Goal: Task Accomplishment & Management: Manage account settings

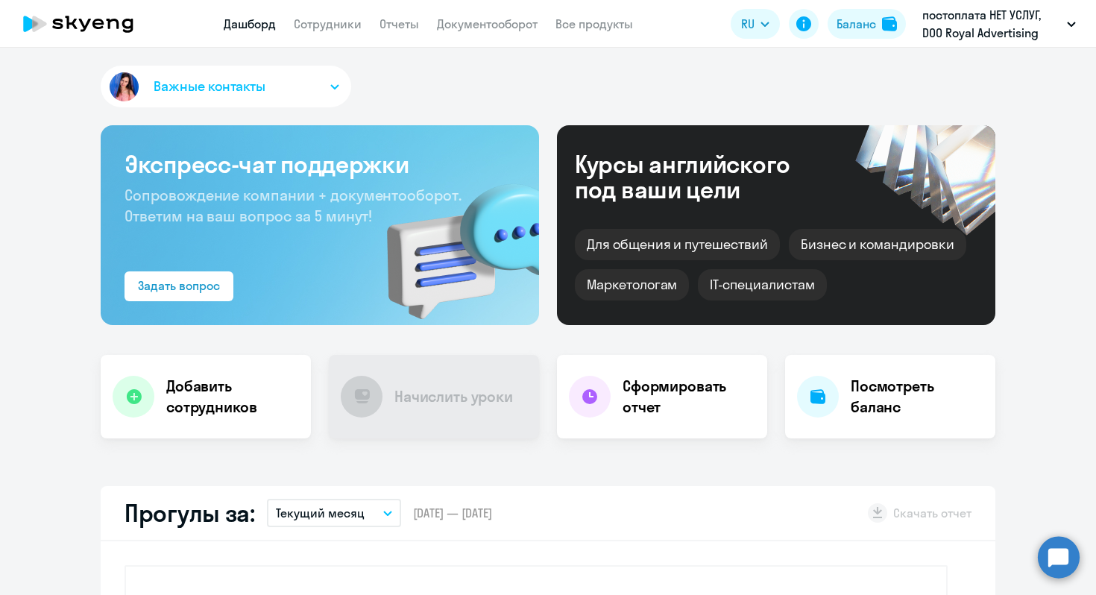
click at [321, 34] on app-header "Дашборд Сотрудники Отчеты Документооборот Все продукты Дашборд Сотрудники Отчет…" at bounding box center [548, 24] width 1096 height 48
click at [319, 27] on link "Сотрудники" at bounding box center [328, 23] width 68 height 15
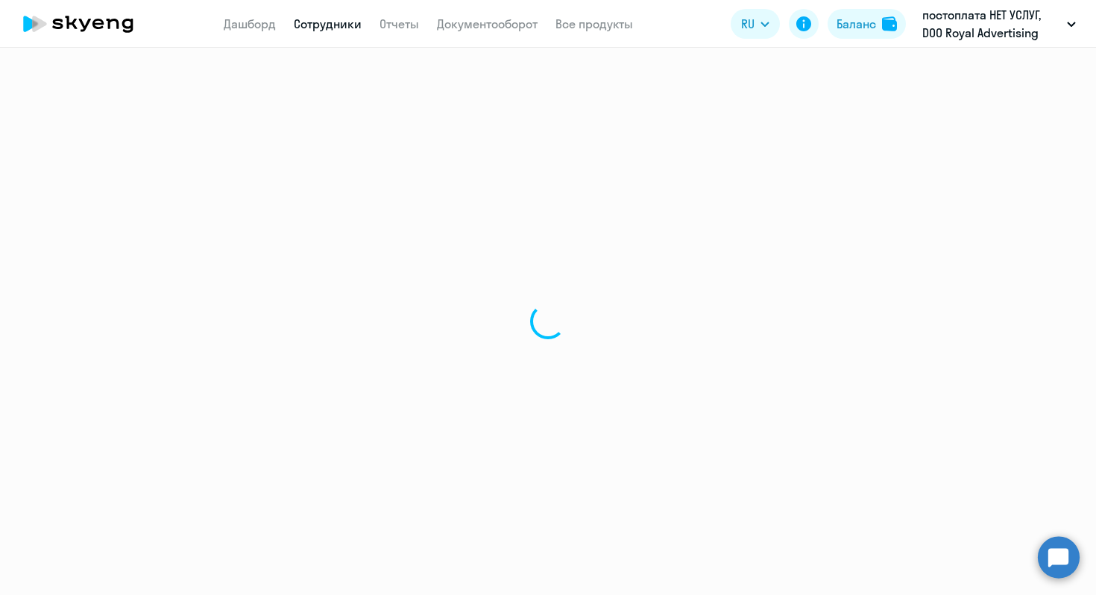
select select "30"
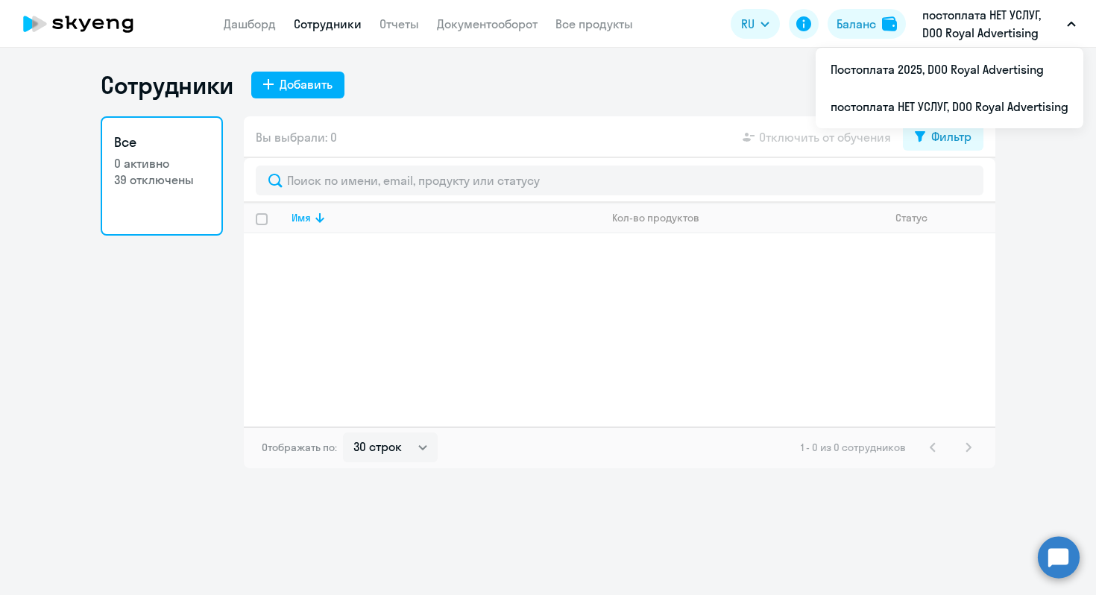
click at [995, 15] on p "постоплата НЕТ УСЛУГ, DOO Royal Advertising" at bounding box center [992, 24] width 139 height 36
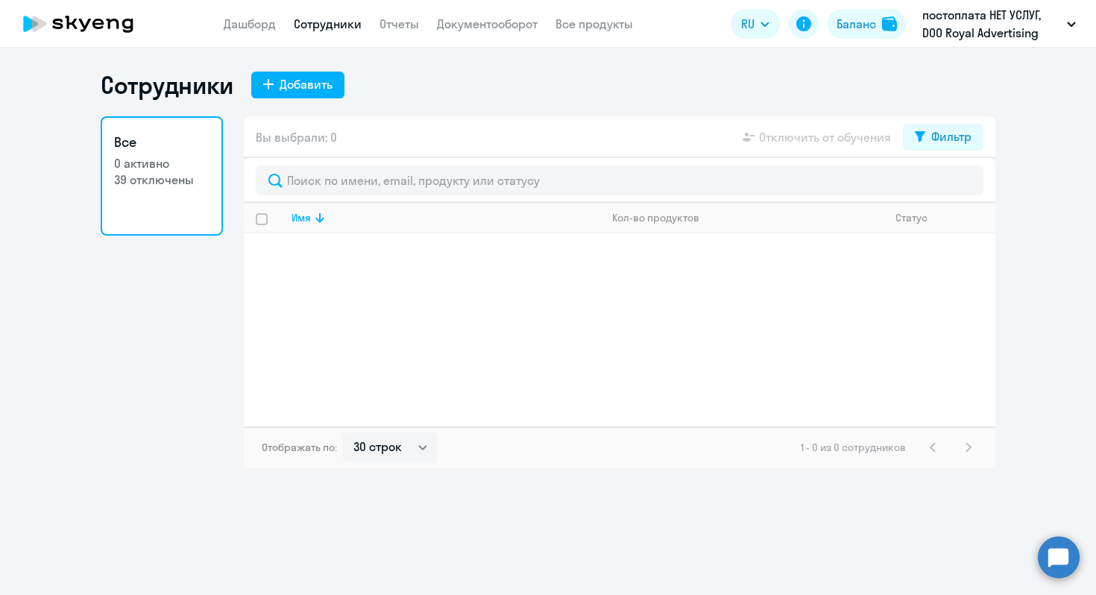
click at [994, 16] on p "постоплата НЕТ УСЛУГ, DOO Royal Advertising" at bounding box center [992, 24] width 139 height 36
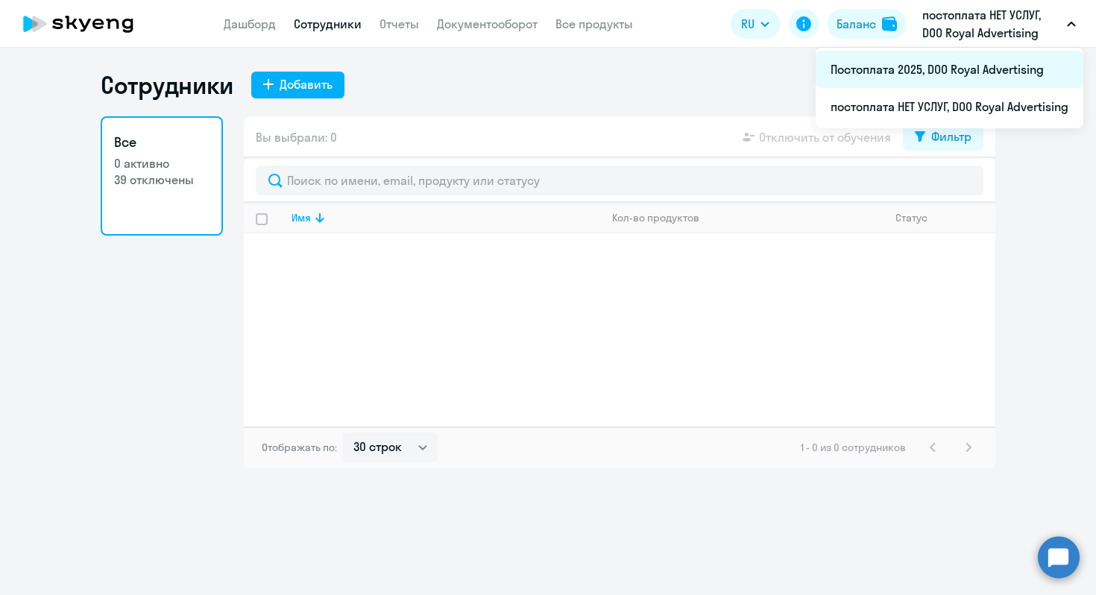
click at [969, 77] on li "Постоплата 2025, DOO Royal Advertising" at bounding box center [950, 69] width 268 height 37
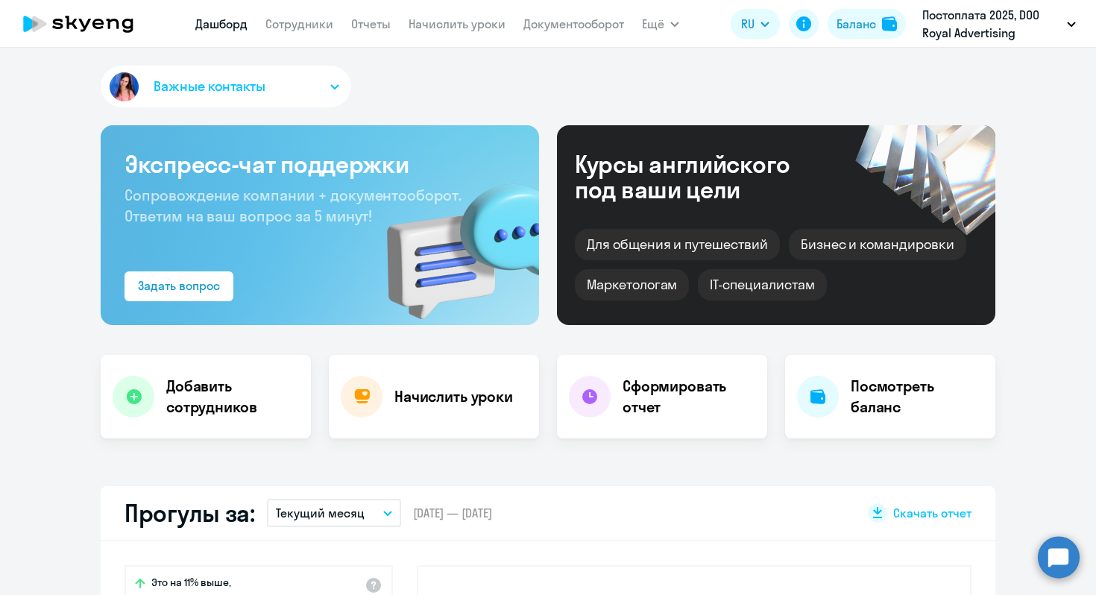
select select "30"
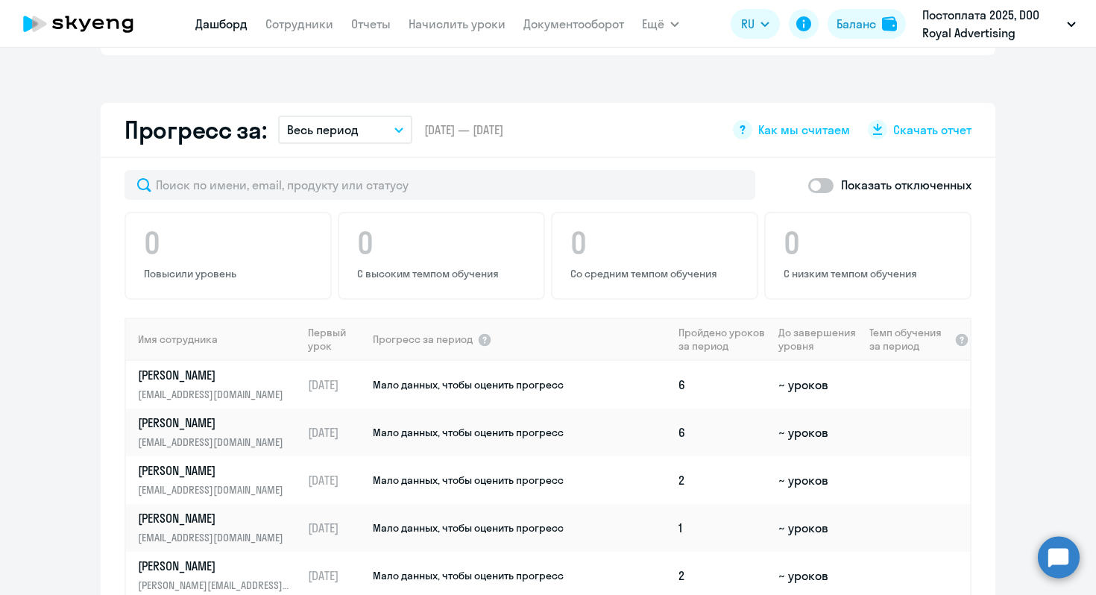
scroll to position [959, 0]
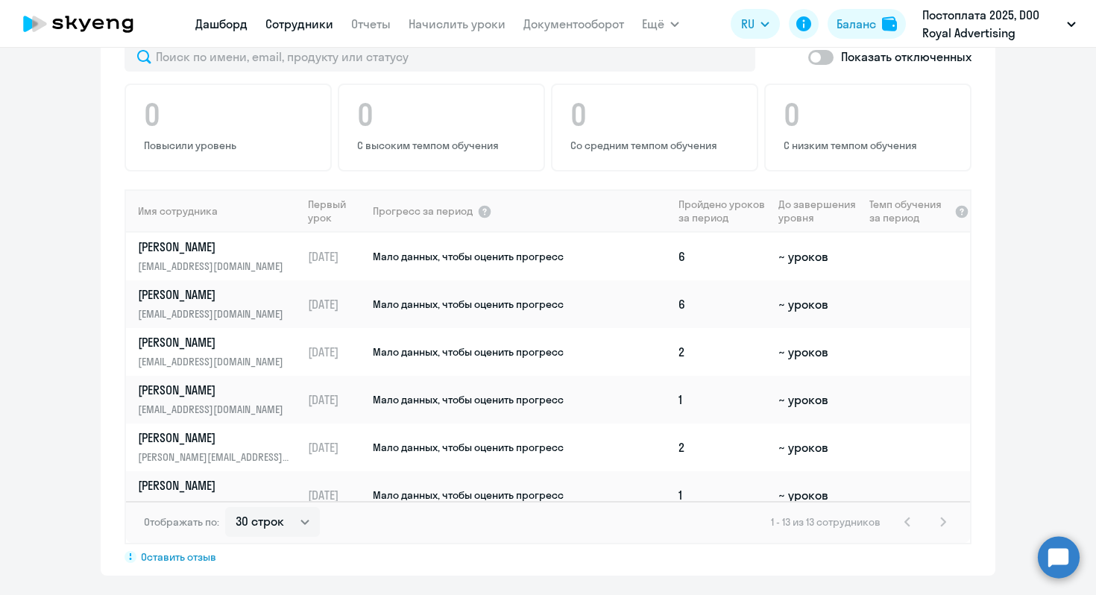
click at [311, 28] on link "Сотрудники" at bounding box center [300, 23] width 68 height 15
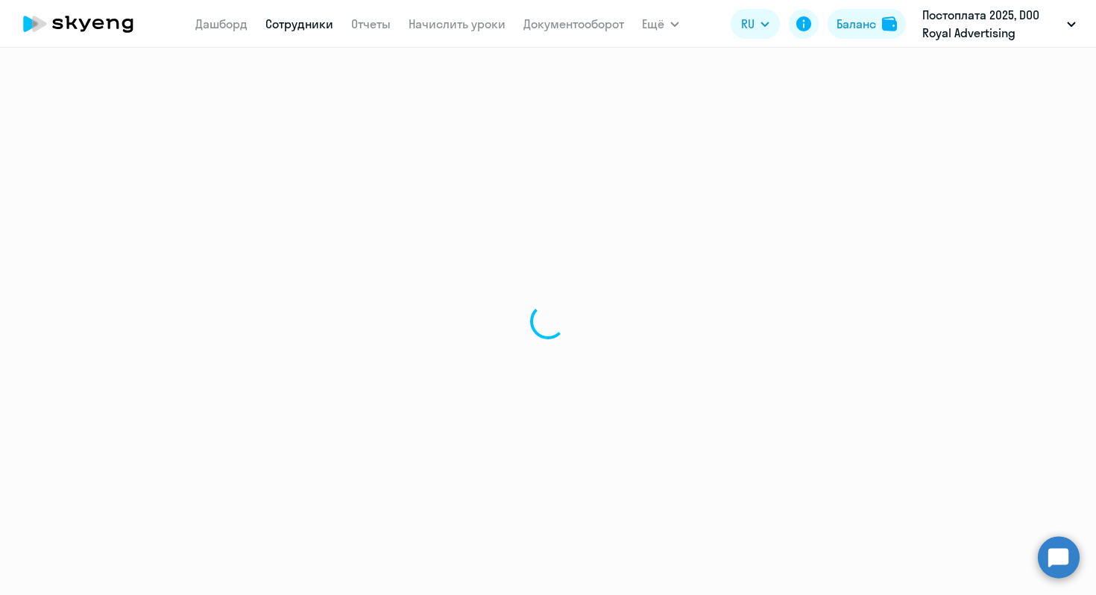
select select "30"
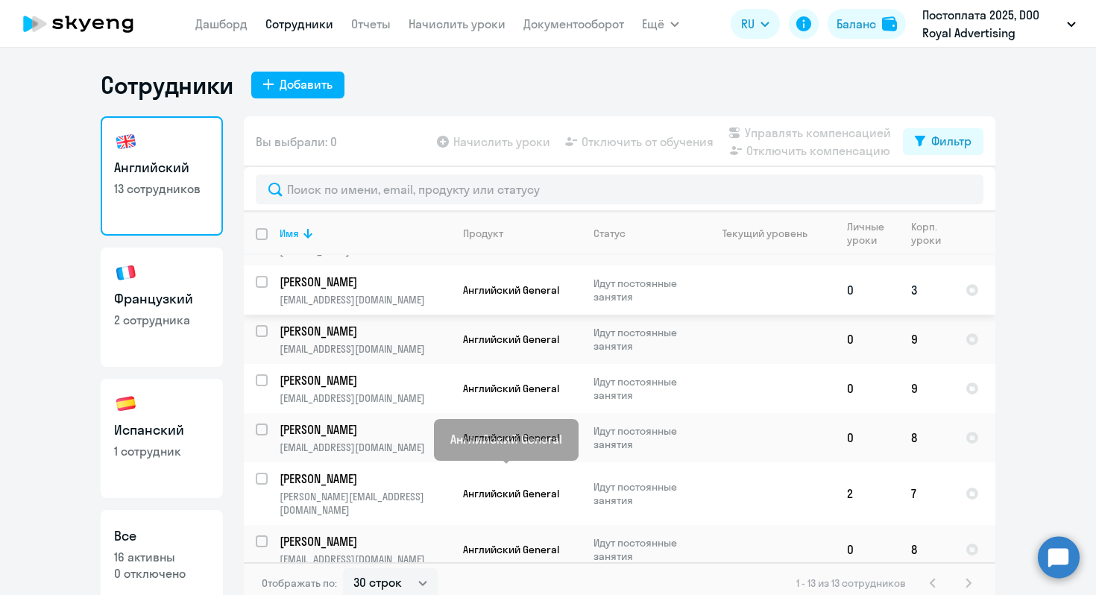
scroll to position [327, 0]
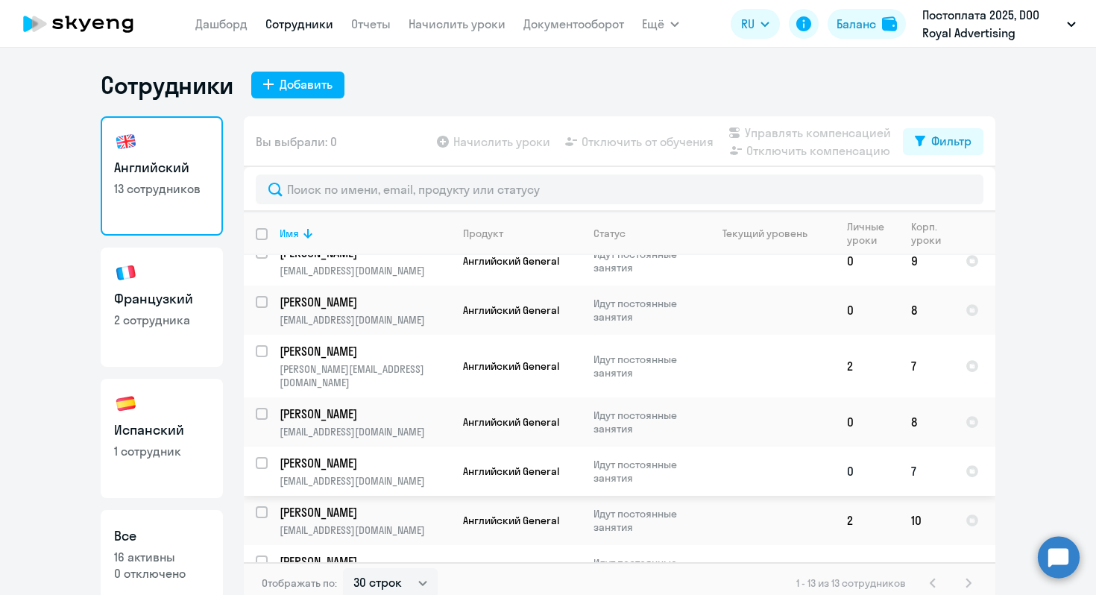
click at [352, 455] on p "[PERSON_NAME]" at bounding box center [364, 463] width 169 height 16
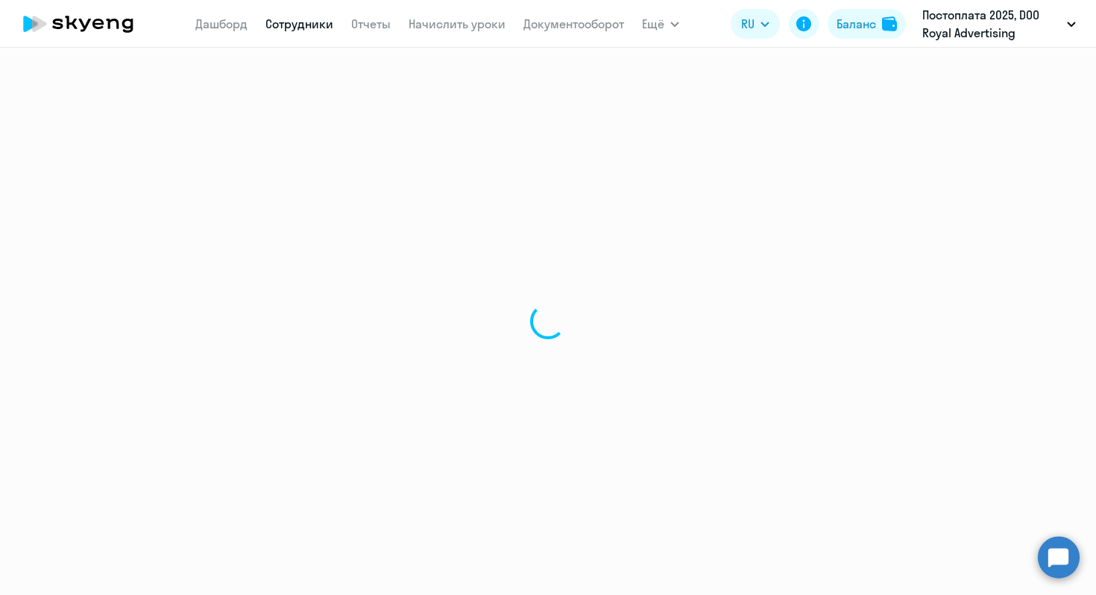
select select "english"
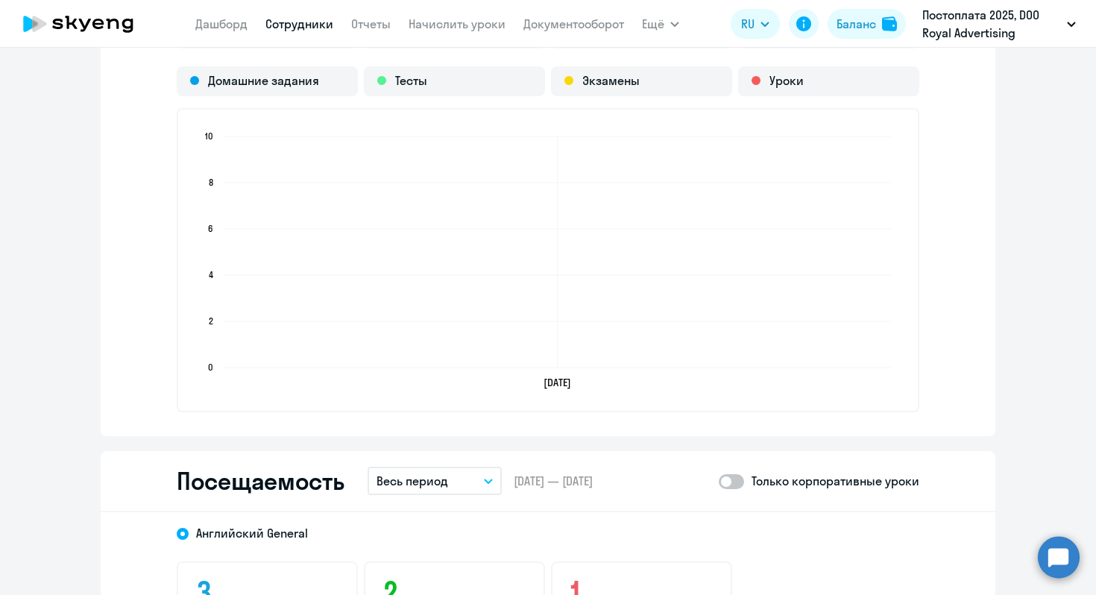
scroll to position [1293, 0]
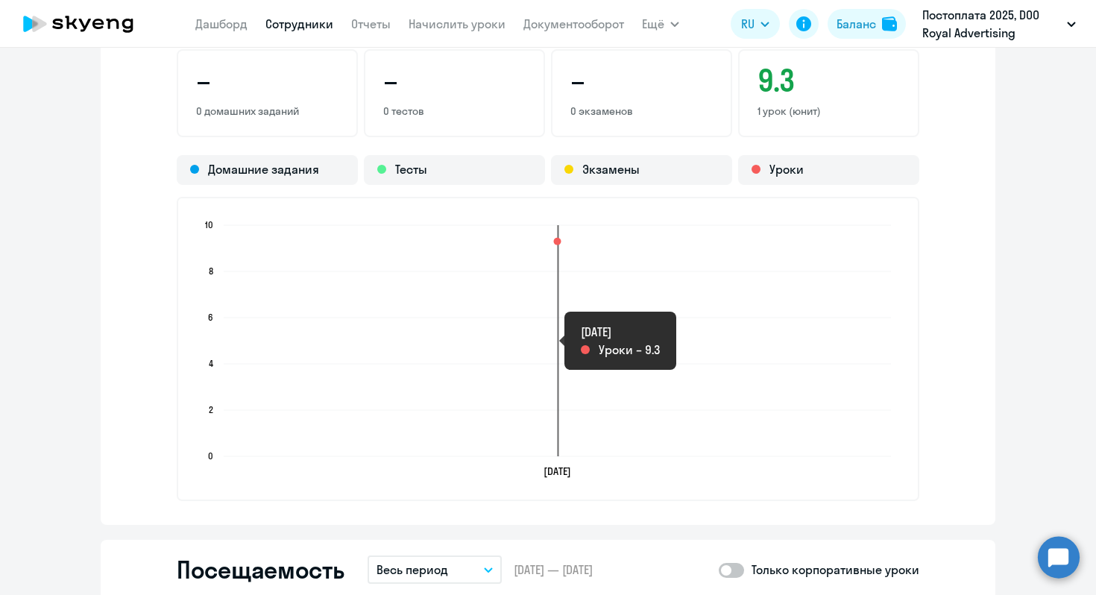
drag, startPoint x: 551, startPoint y: 411, endPoint x: 326, endPoint y: 392, distance: 226.1
click at [326, 392] on rect at bounding box center [558, 340] width 668 height 231
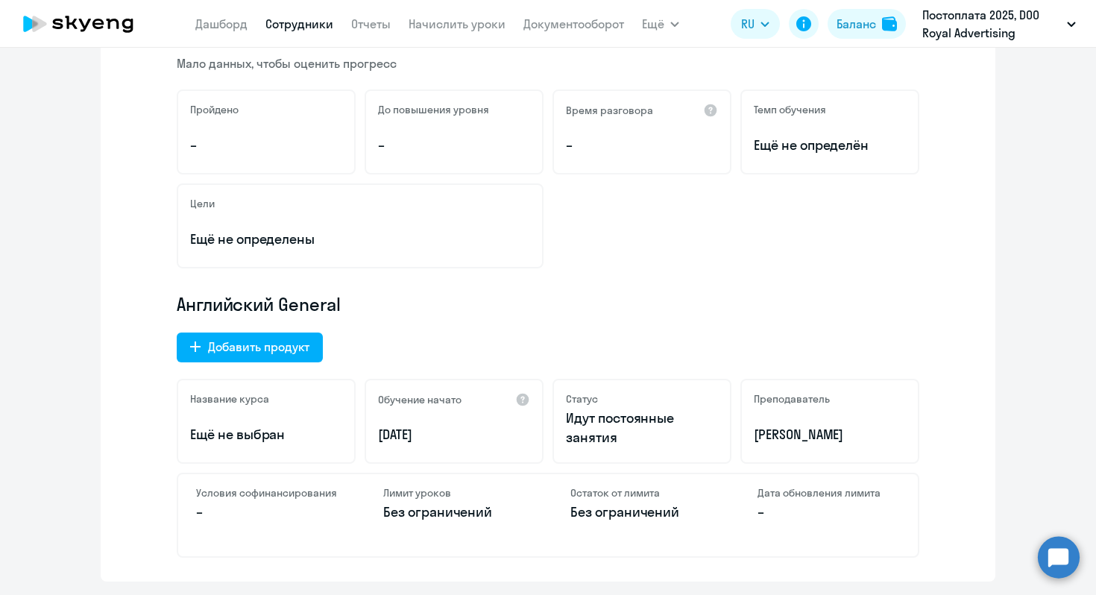
scroll to position [0, 0]
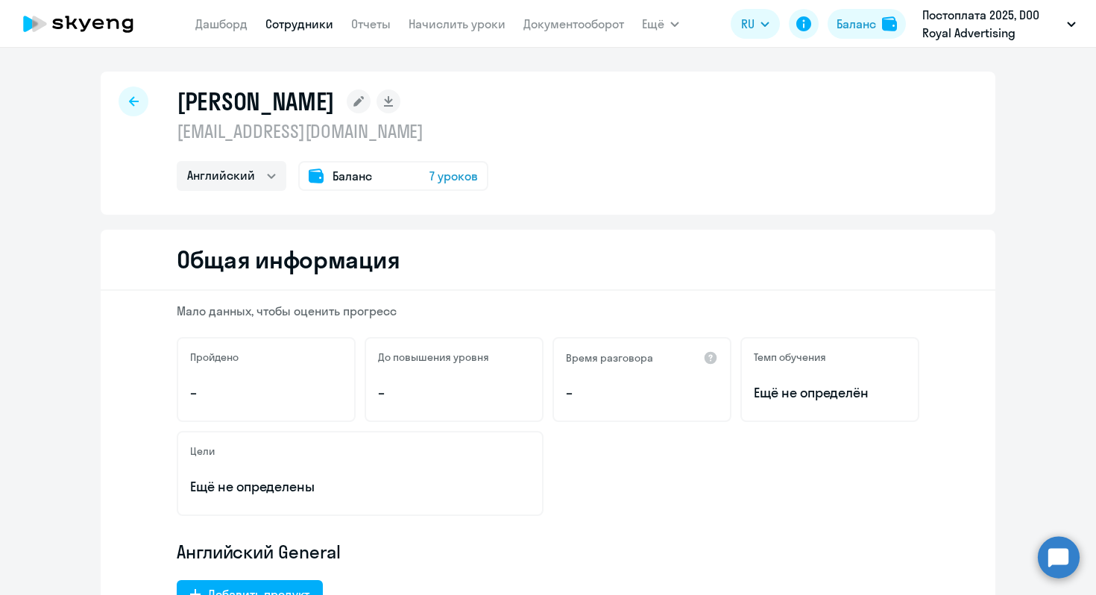
click at [129, 106] on icon at bounding box center [134, 101] width 10 height 10
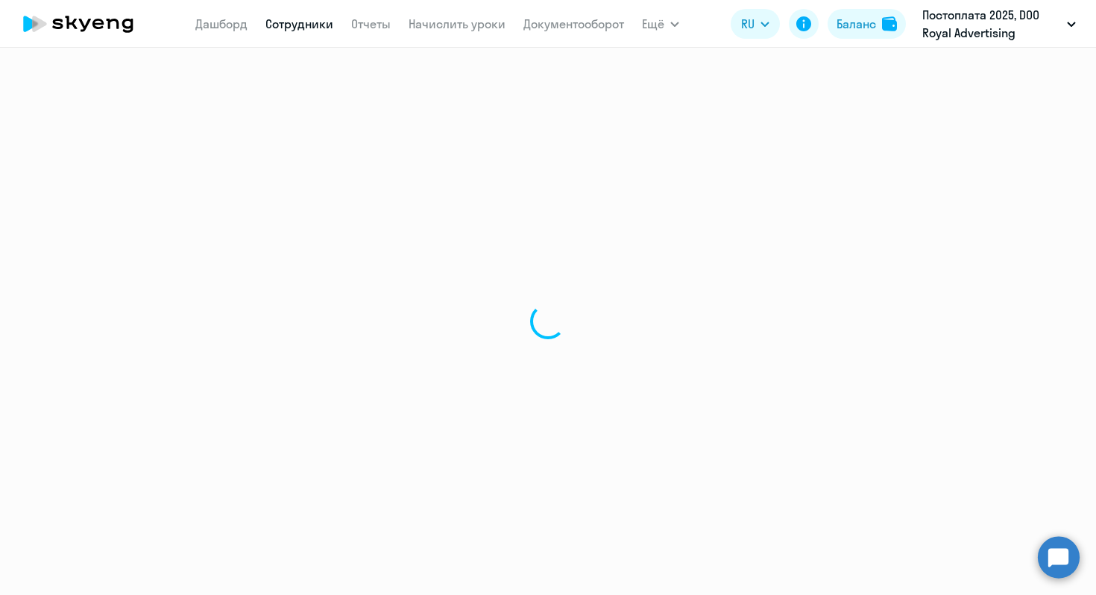
select select "30"
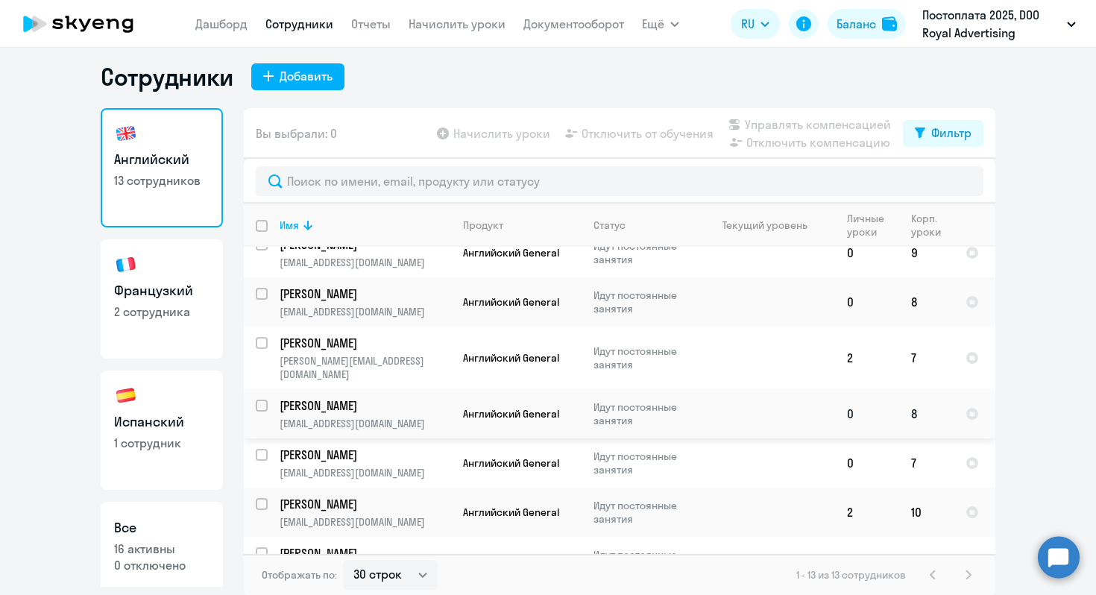
scroll to position [9, 0]
click at [257, 448] on input "select row 41112368" at bounding box center [271, 463] width 30 height 30
checkbox input "true"
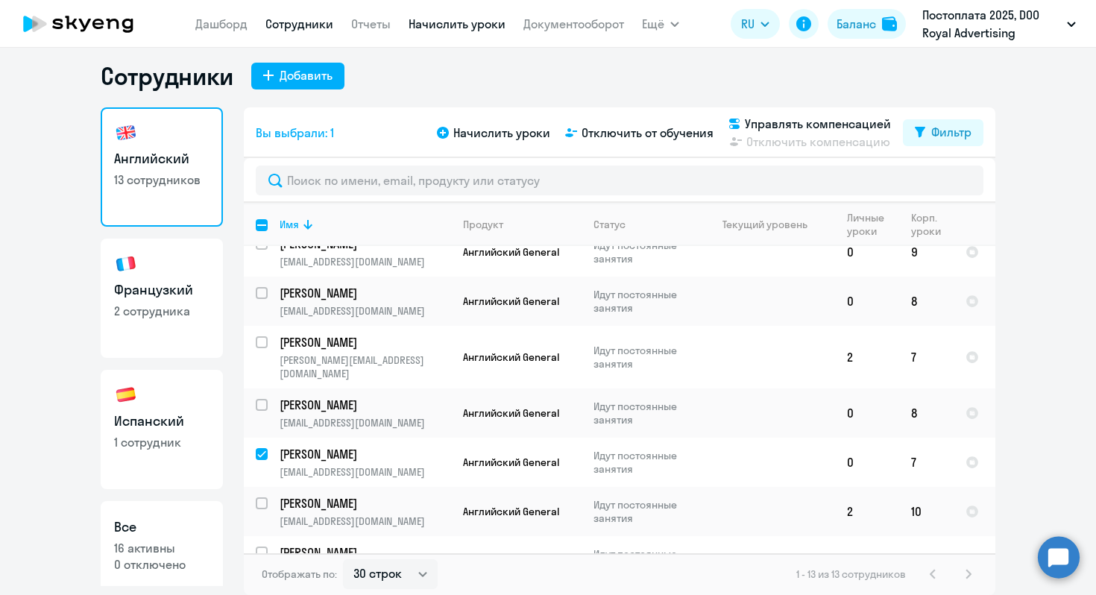
click at [467, 26] on link "Начислить уроки" at bounding box center [457, 23] width 97 height 15
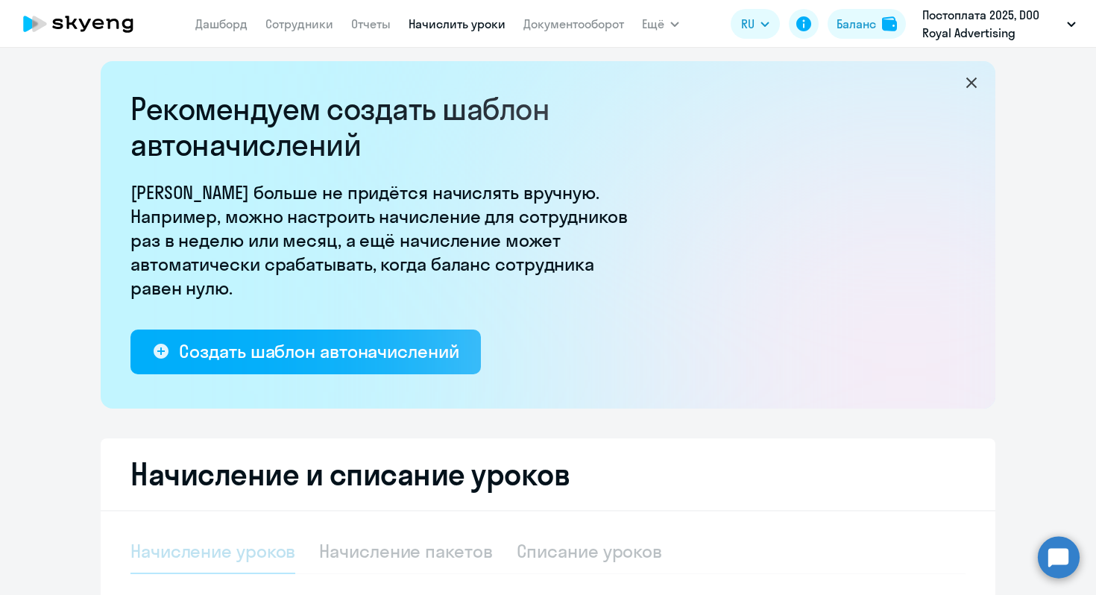
select select "10"
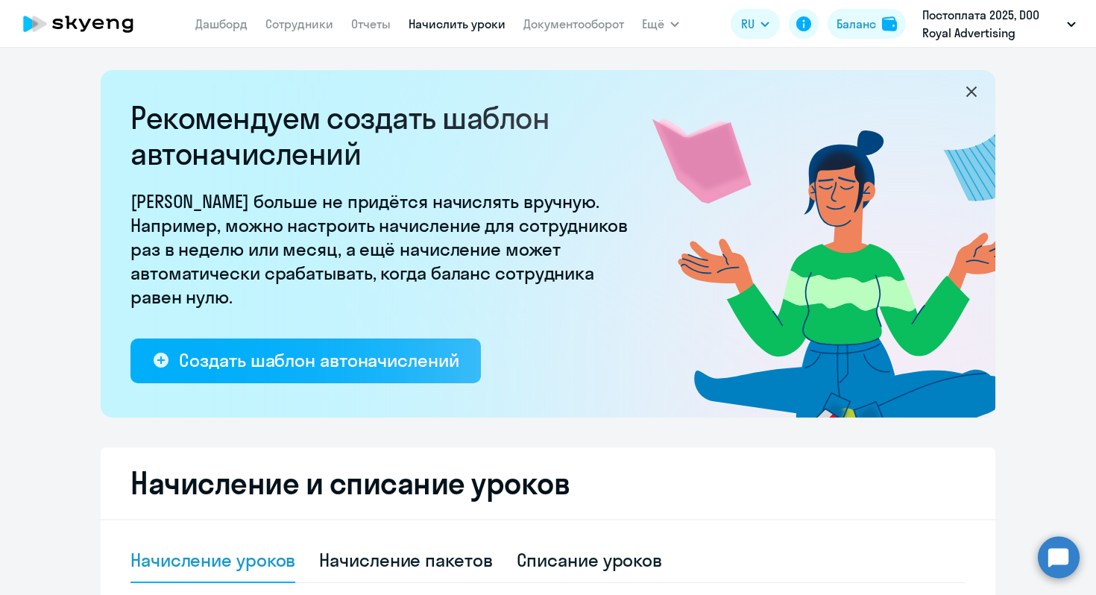
select select "30"
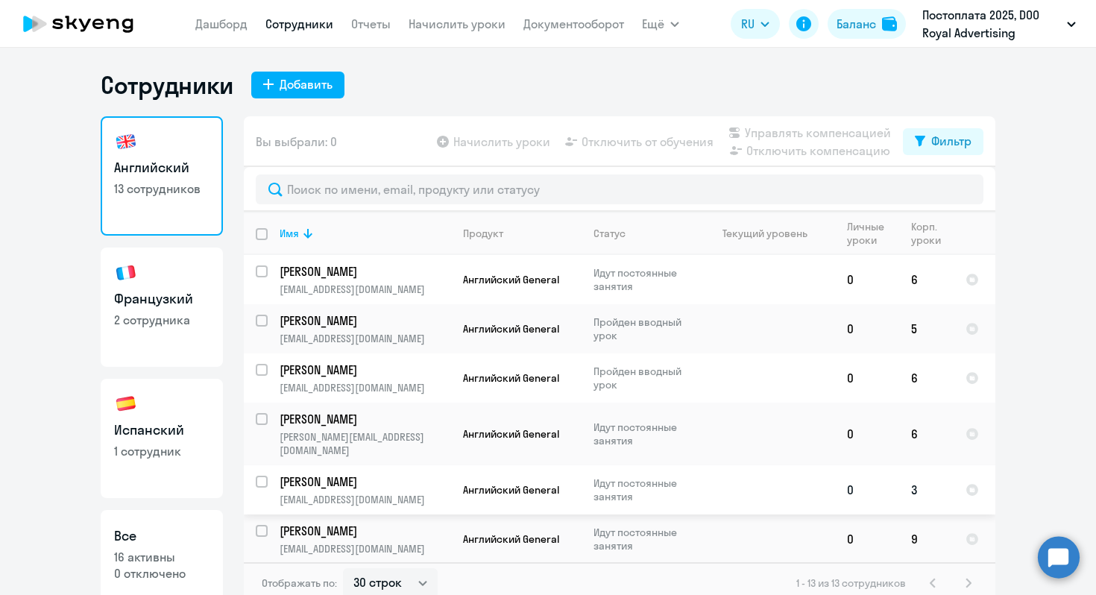
click at [256, 476] on input "select row 38550070" at bounding box center [271, 491] width 30 height 30
checkbox input "true"
click at [472, 146] on span "Начислить уроки" at bounding box center [501, 142] width 97 height 18
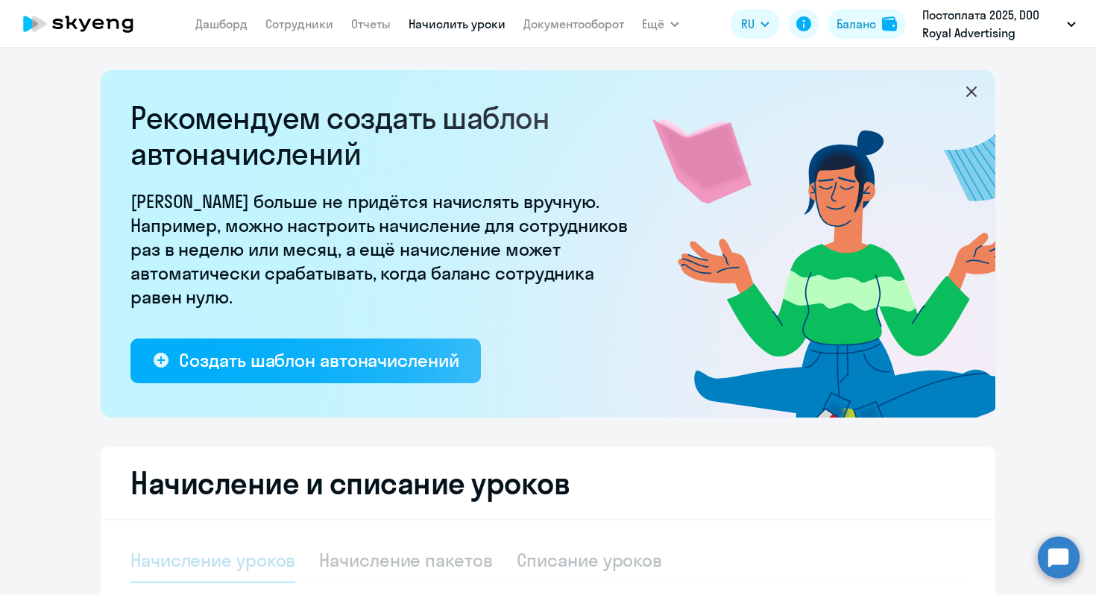
select select "10"
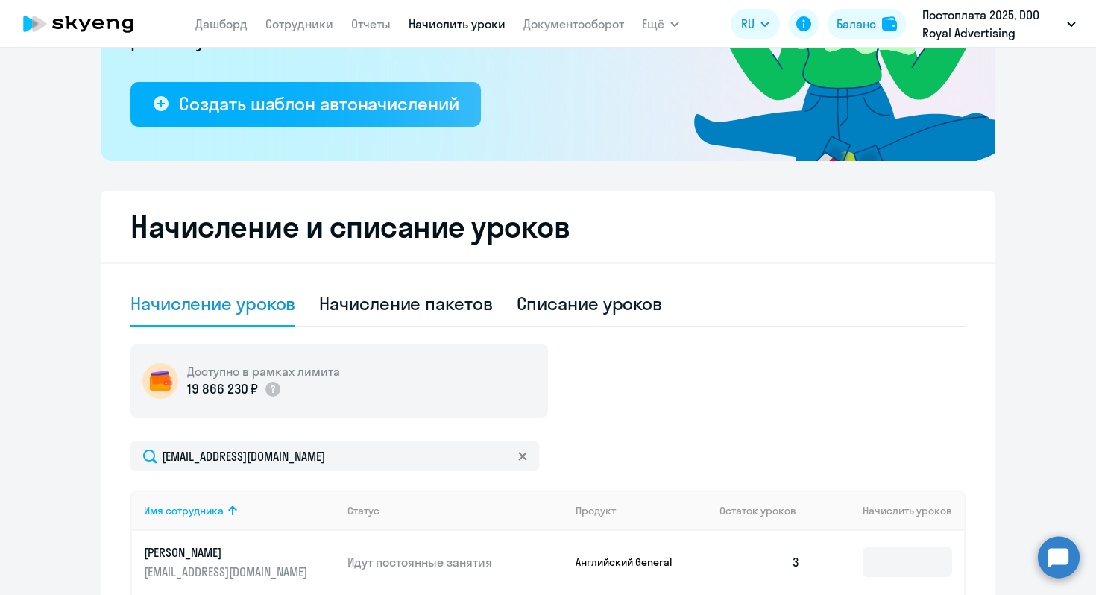
scroll to position [501, 0]
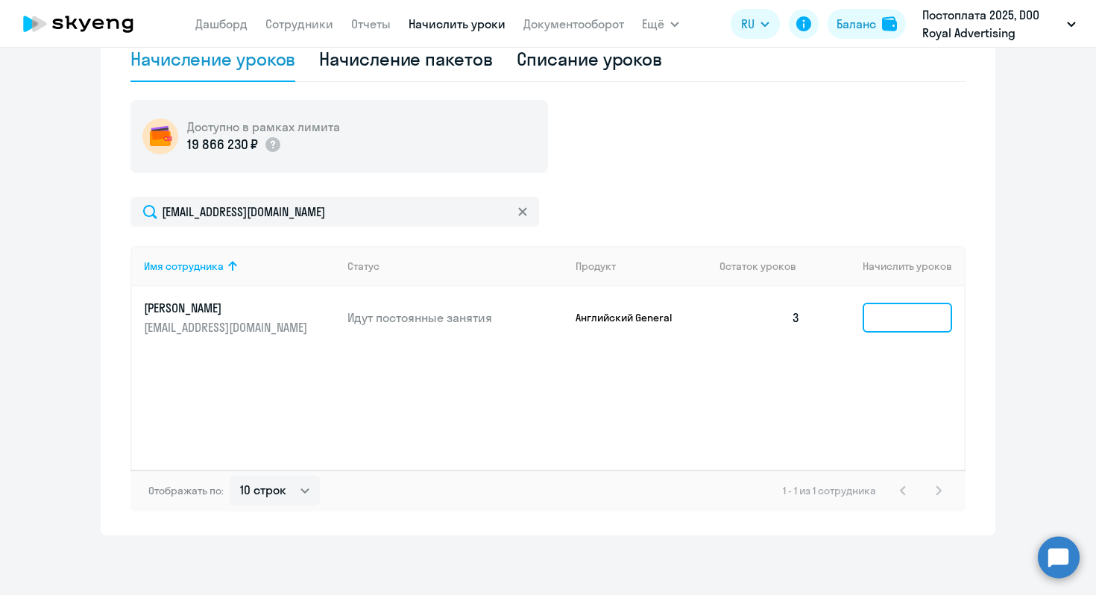
click at [895, 310] on input at bounding box center [907, 318] width 89 height 30
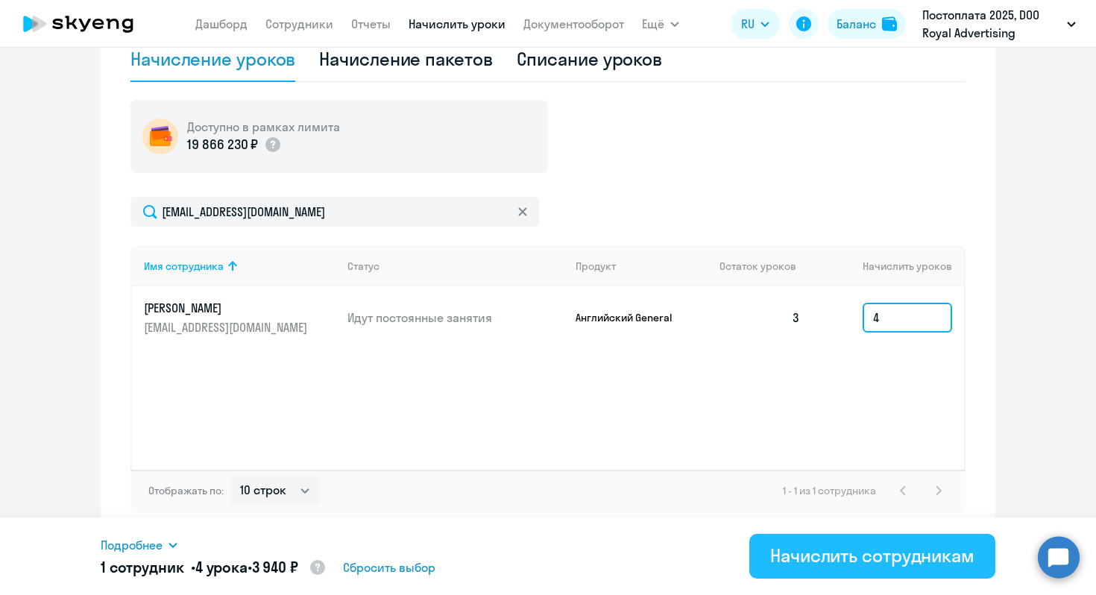
type input "4"
click at [864, 570] on button "Начислить сотрудникам" at bounding box center [873, 556] width 246 height 45
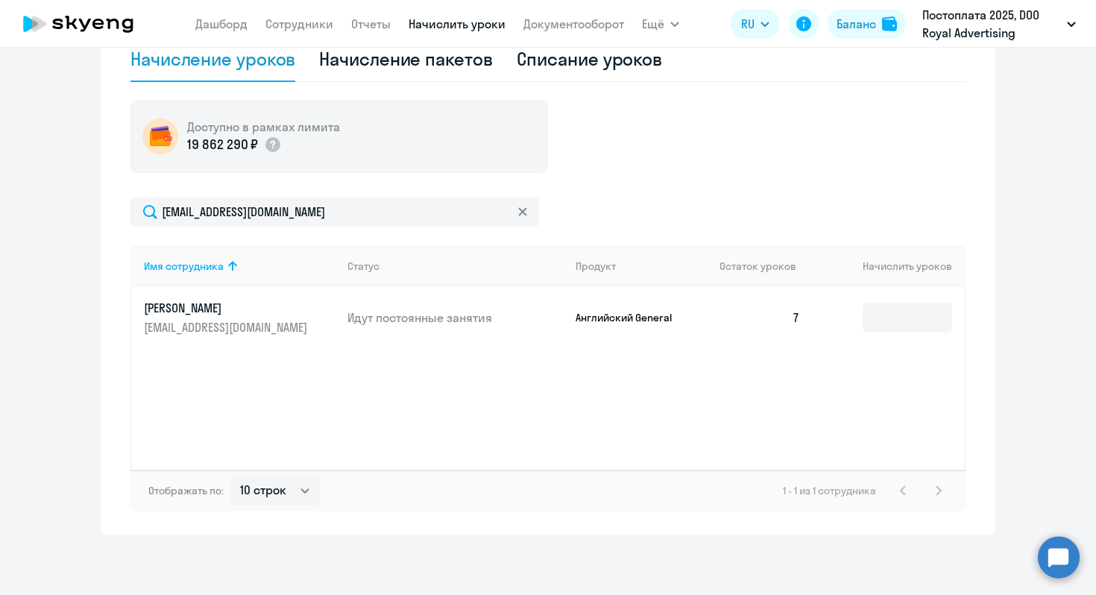
click at [101, 29] on icon at bounding box center [78, 23] width 131 height 37
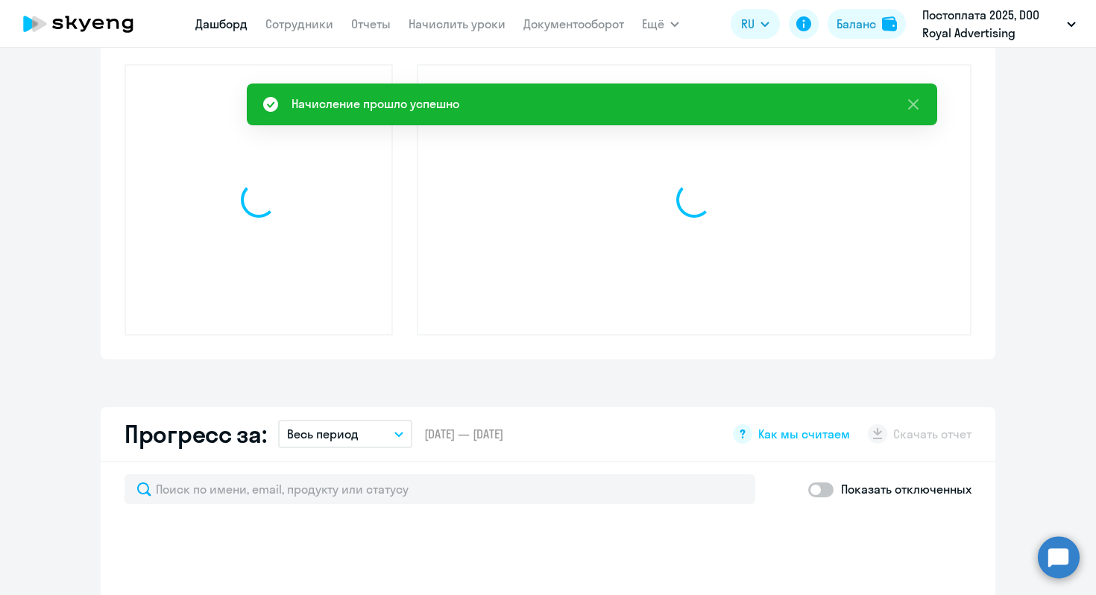
select select "30"
